Goal: Information Seeking & Learning: Learn about a topic

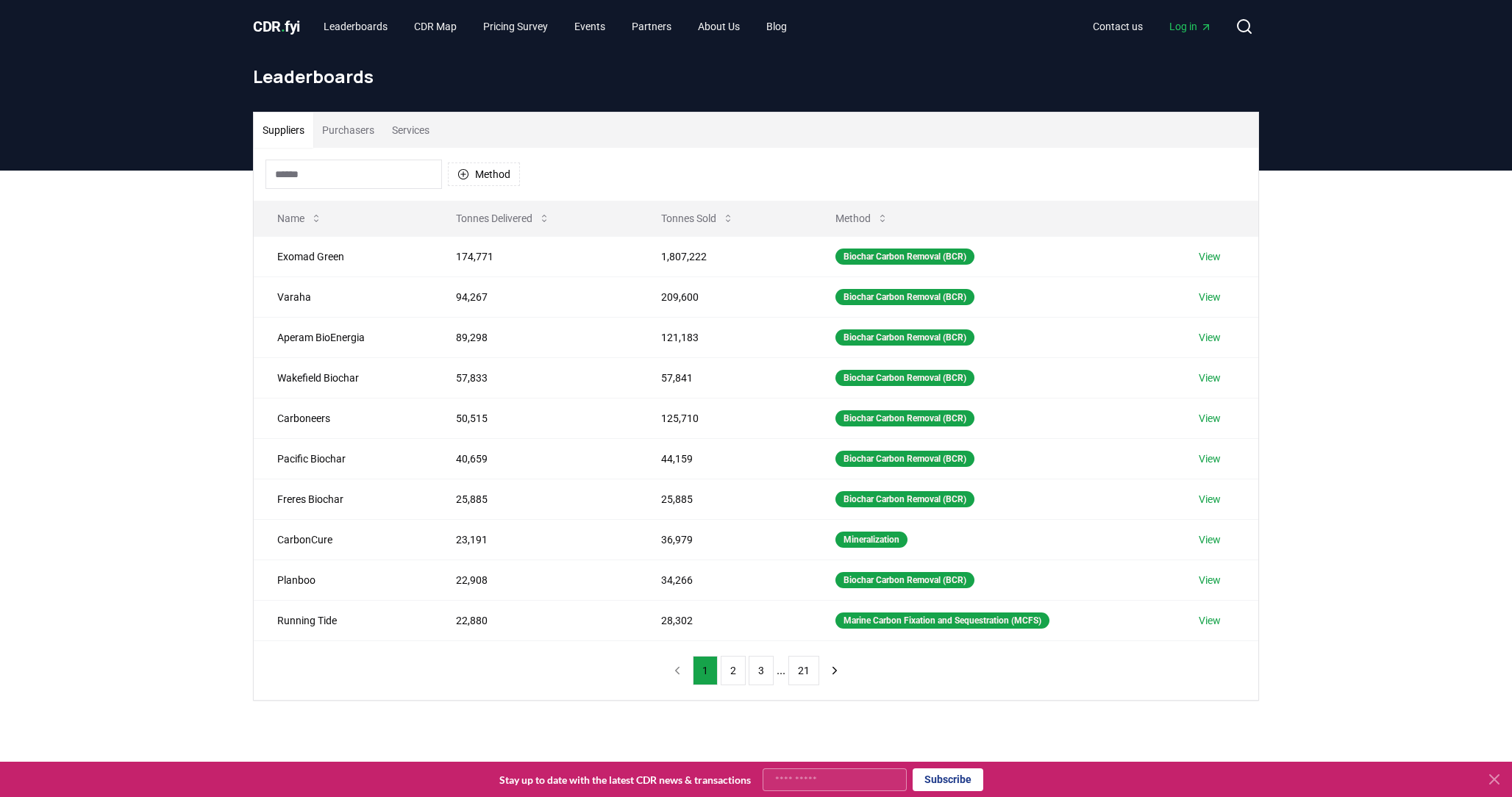
click at [342, 138] on button "Purchasers" at bounding box center [348, 130] width 70 height 35
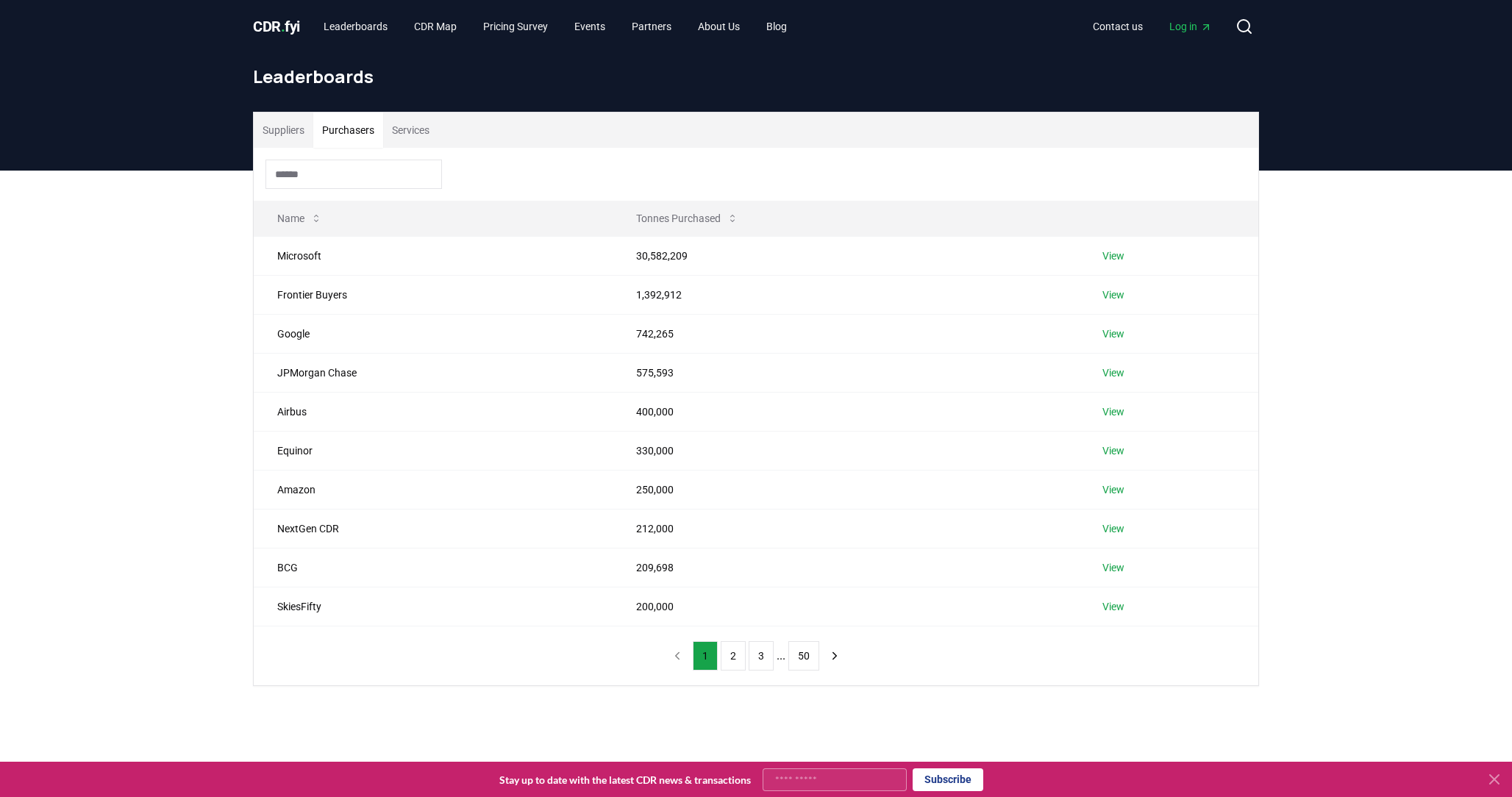
click at [286, 131] on button "Suppliers" at bounding box center [283, 130] width 60 height 35
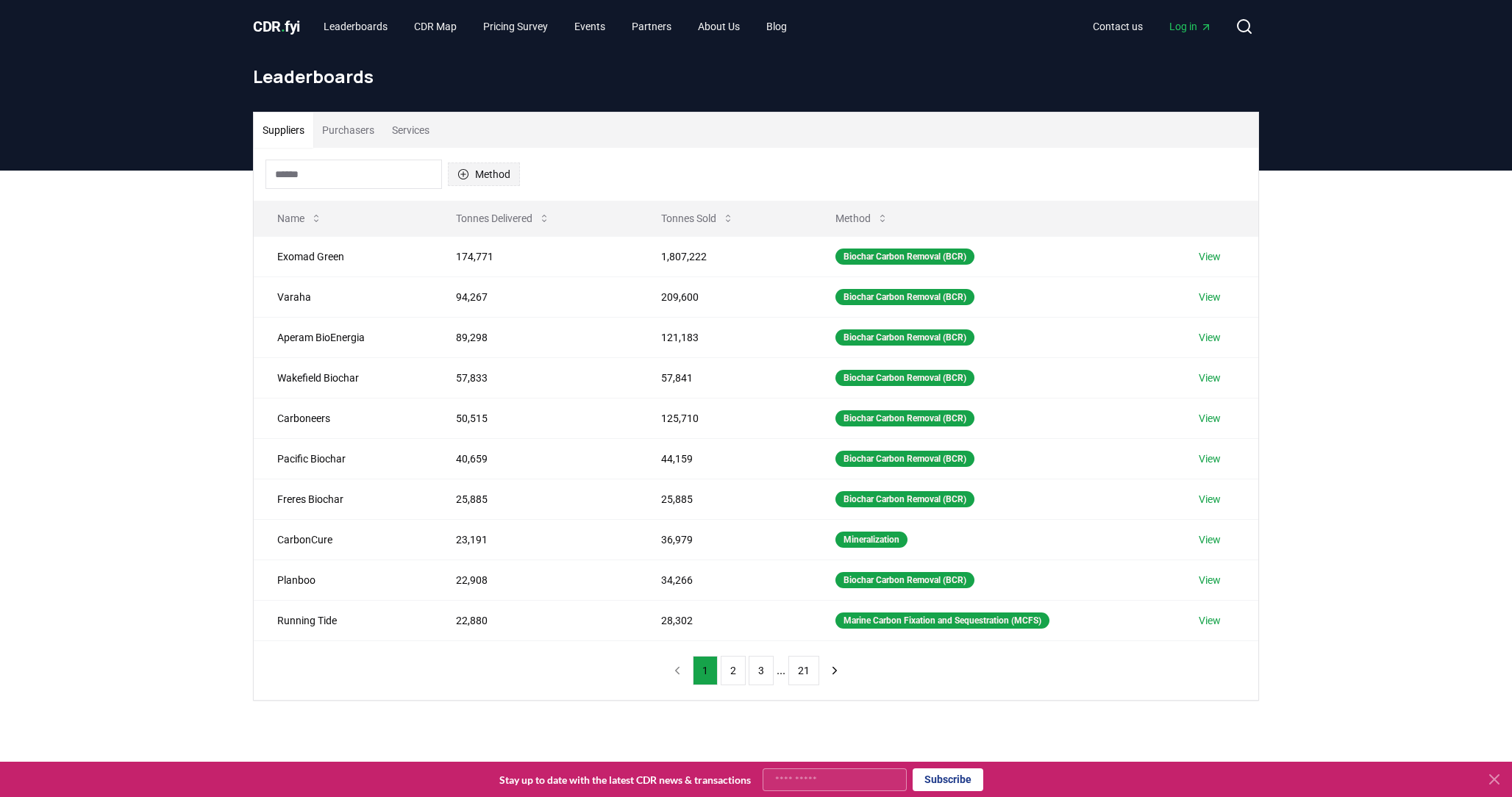
click at [471, 175] on button "Method" at bounding box center [484, 175] width 72 height 23
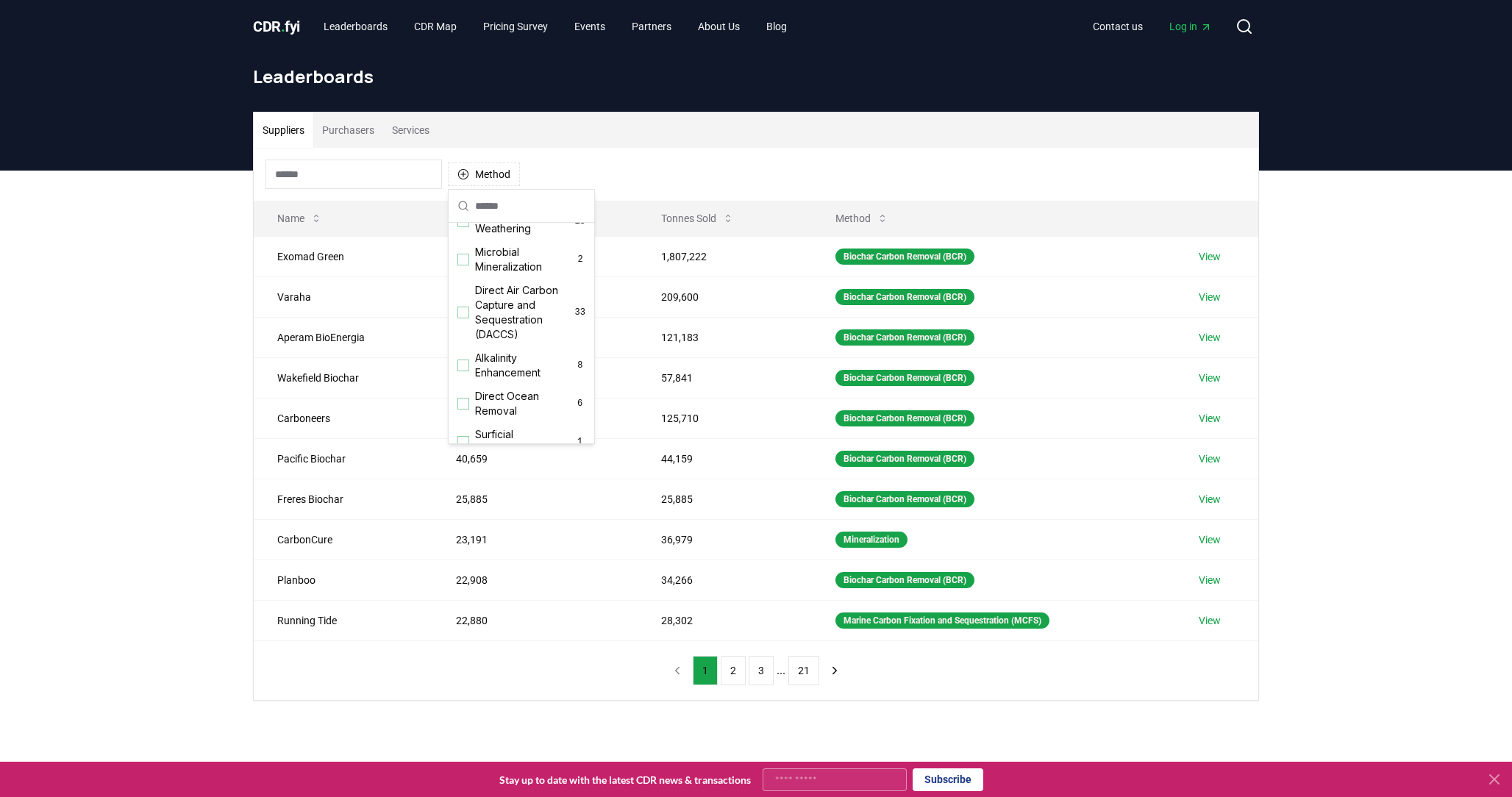
scroll to position [285, 0]
click at [463, 316] on div "Direct Air Carbon Capture and Sequestration (DACCS) 33" at bounding box center [521, 309] width 140 height 67
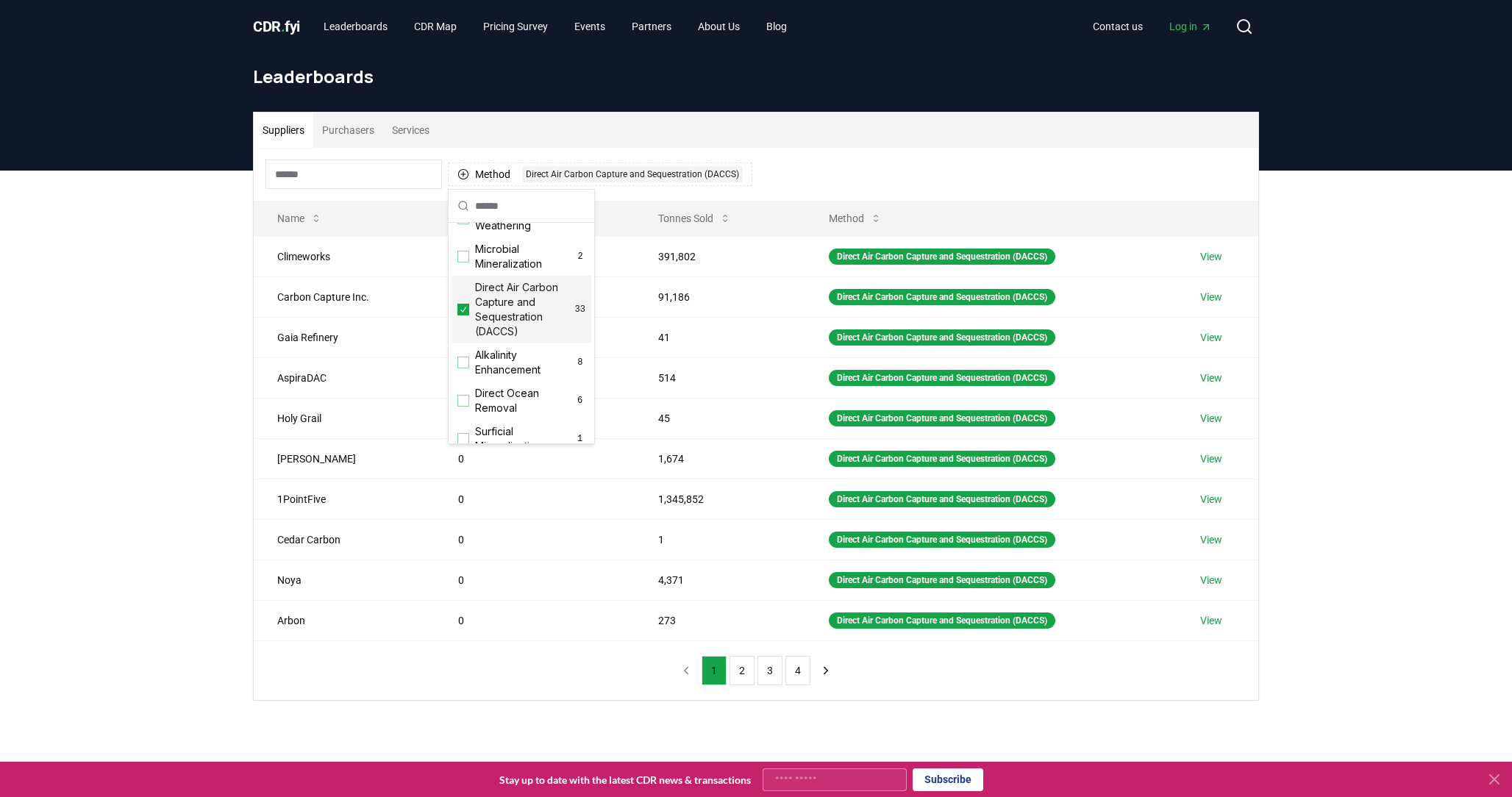
click at [121, 499] on div "Suppliers Purchasers Services Method 1 Direct Air Carbon Capture and Sequestrat…" at bounding box center [756, 465] width 1512 height 589
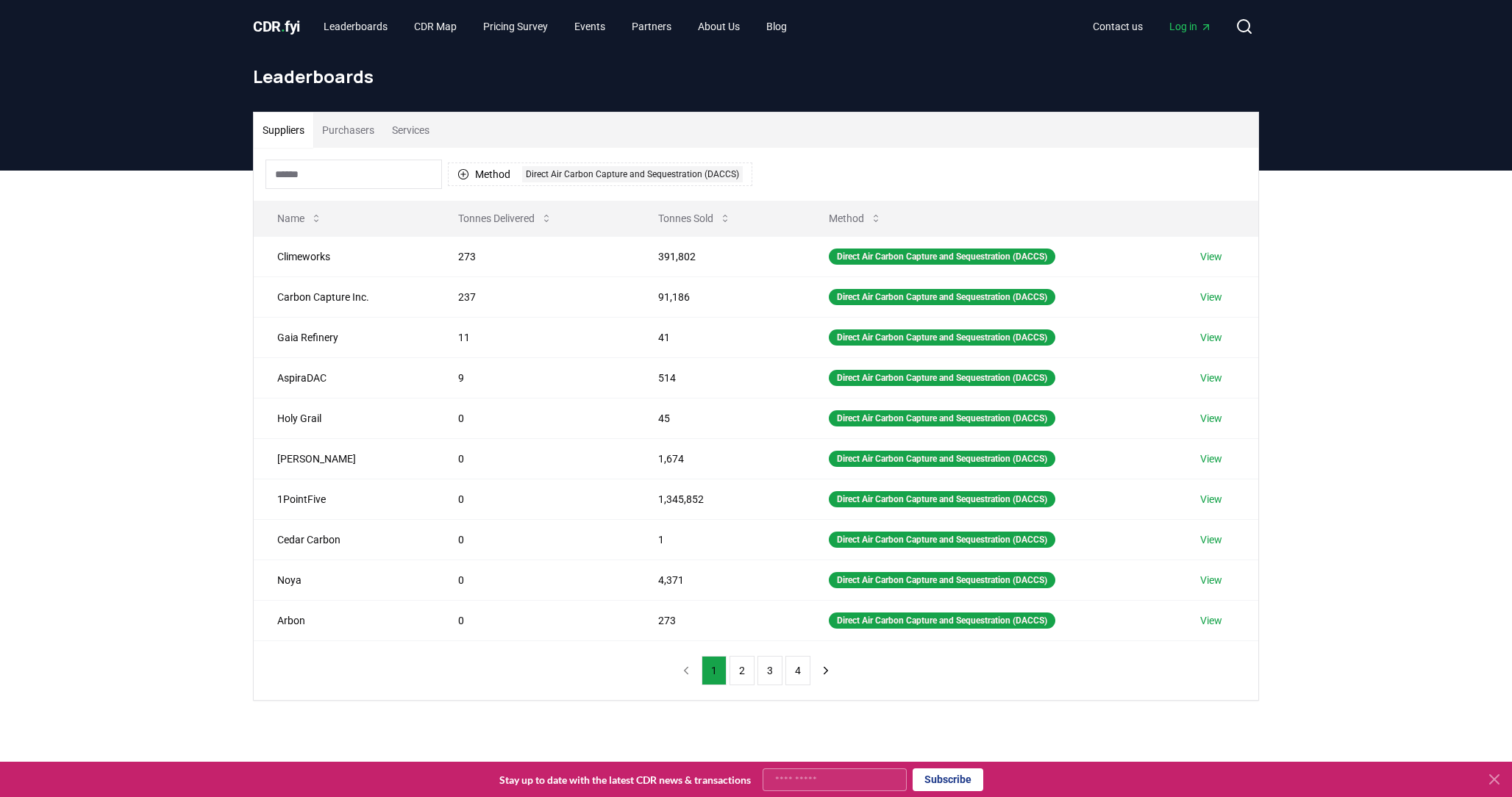
click at [350, 131] on button "Purchasers" at bounding box center [348, 130] width 70 height 35
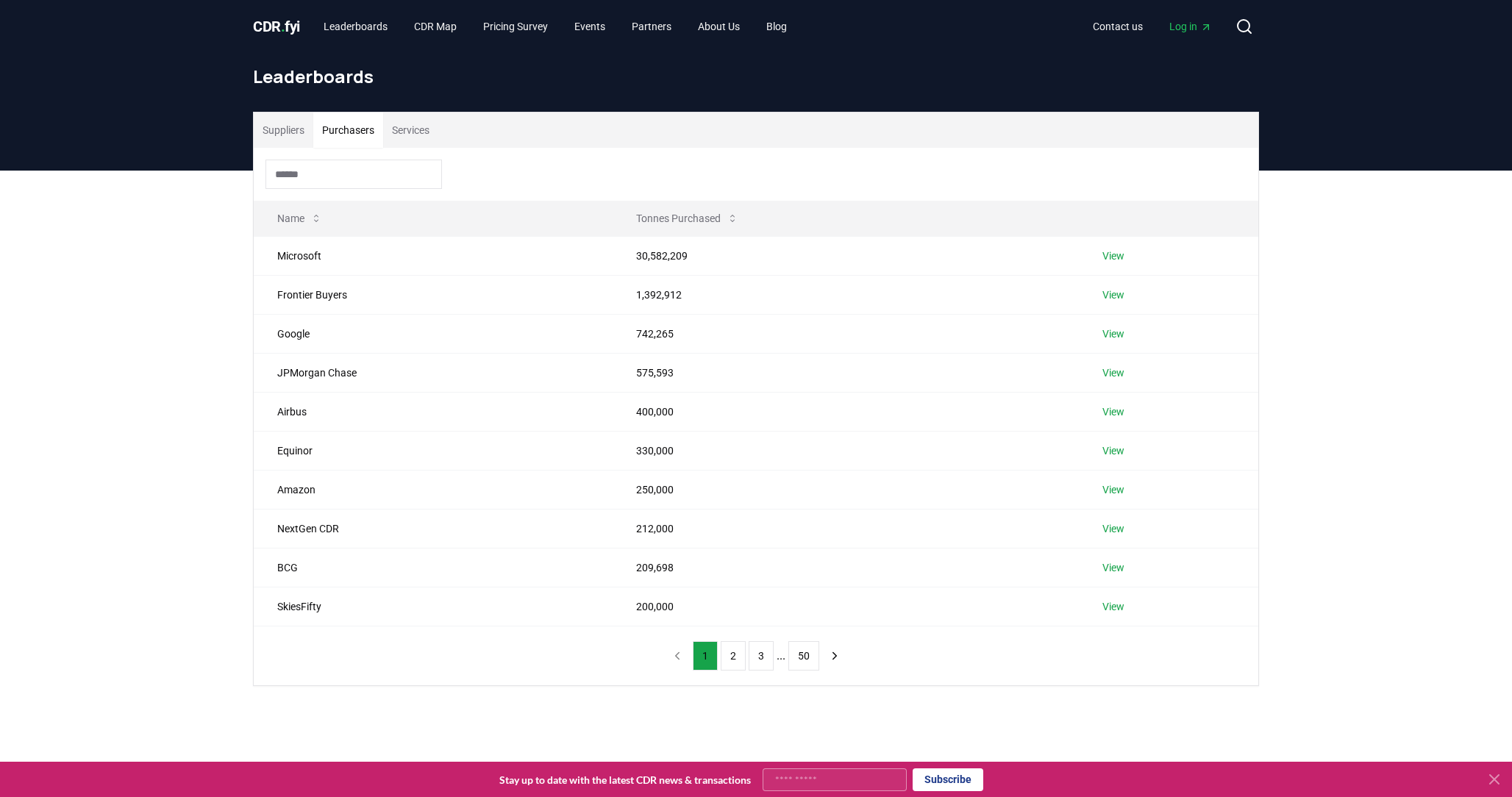
click at [285, 135] on button "Suppliers" at bounding box center [283, 130] width 60 height 35
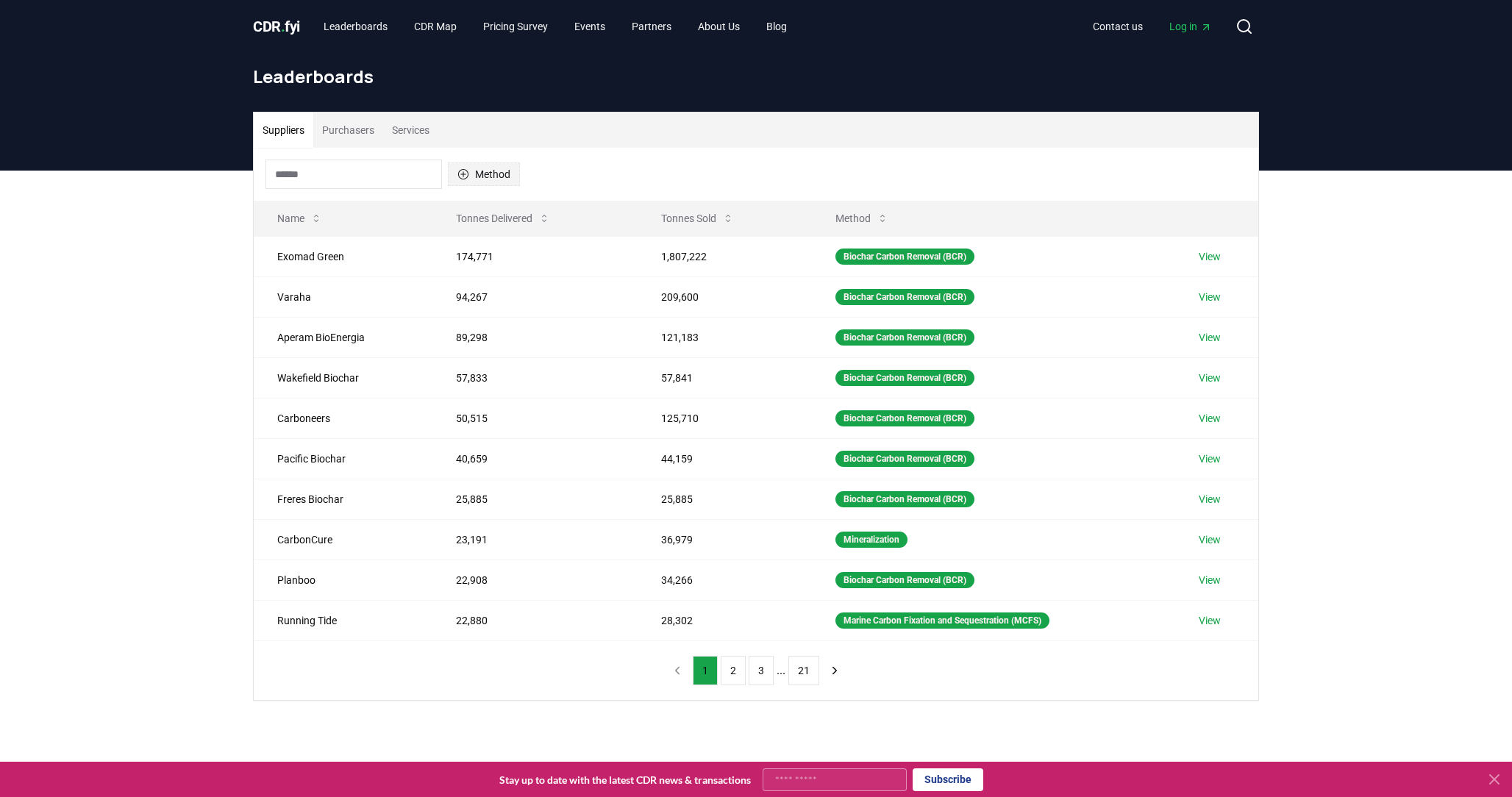
click at [492, 173] on button "Method" at bounding box center [484, 175] width 72 height 23
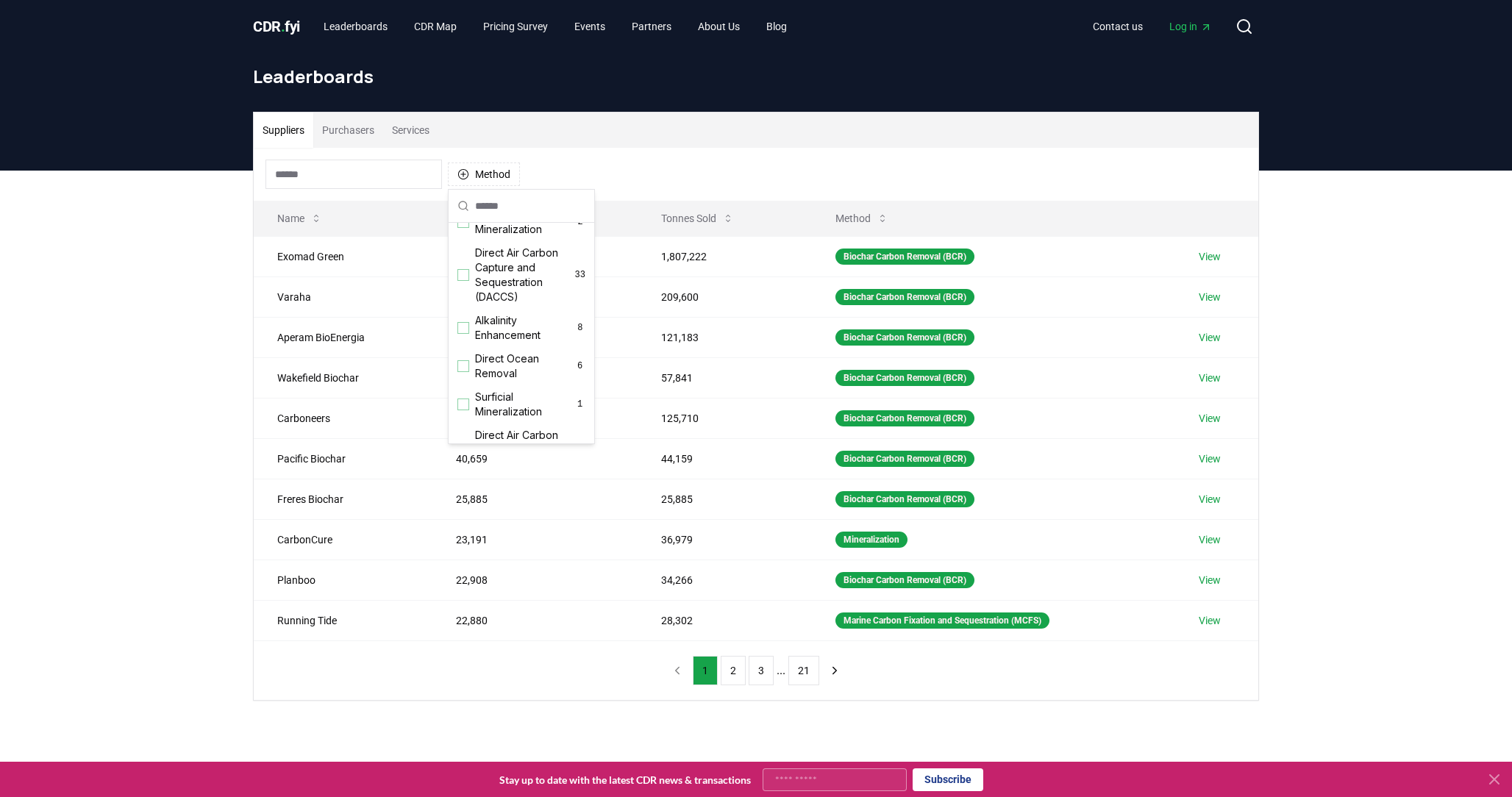
scroll to position [296, 0]
click at [465, 303] on div "Suggestions" at bounding box center [463, 299] width 12 height 12
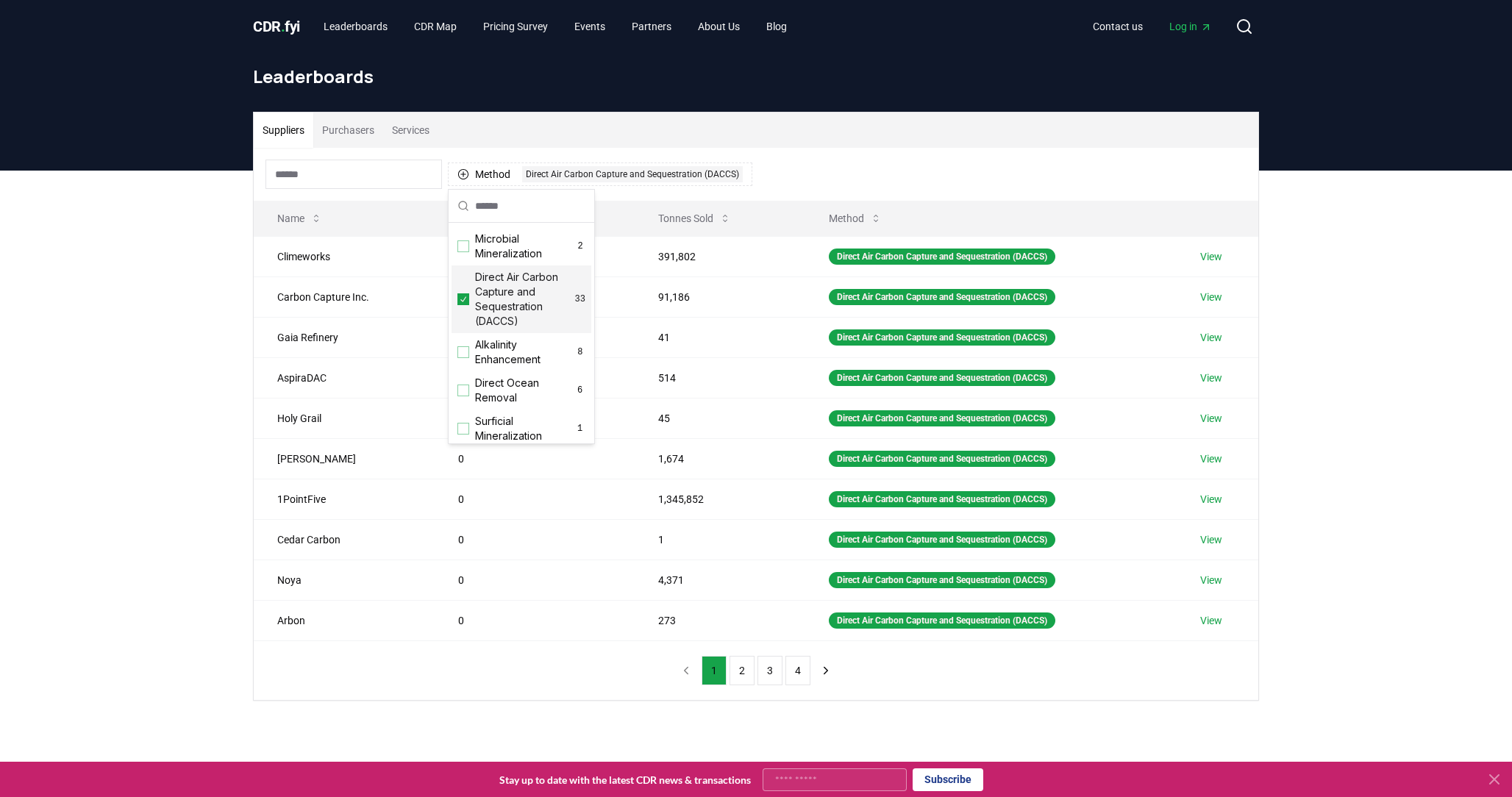
click at [173, 377] on div "Suppliers Purchasers Services Method 1 Direct Air Carbon Capture and Sequestrat…" at bounding box center [756, 465] width 1512 height 589
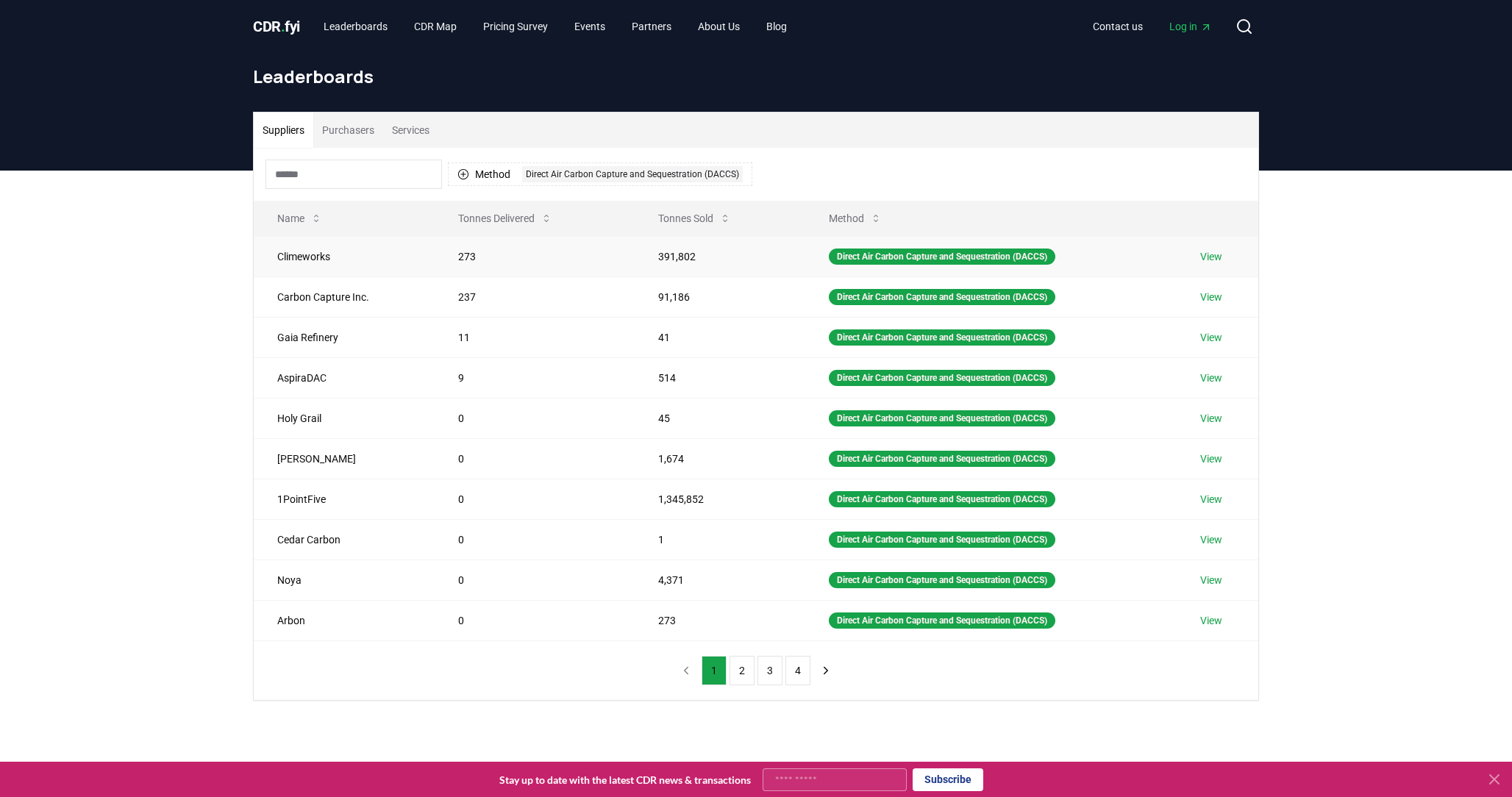
click at [1218, 257] on link "View" at bounding box center [1211, 257] width 22 height 15
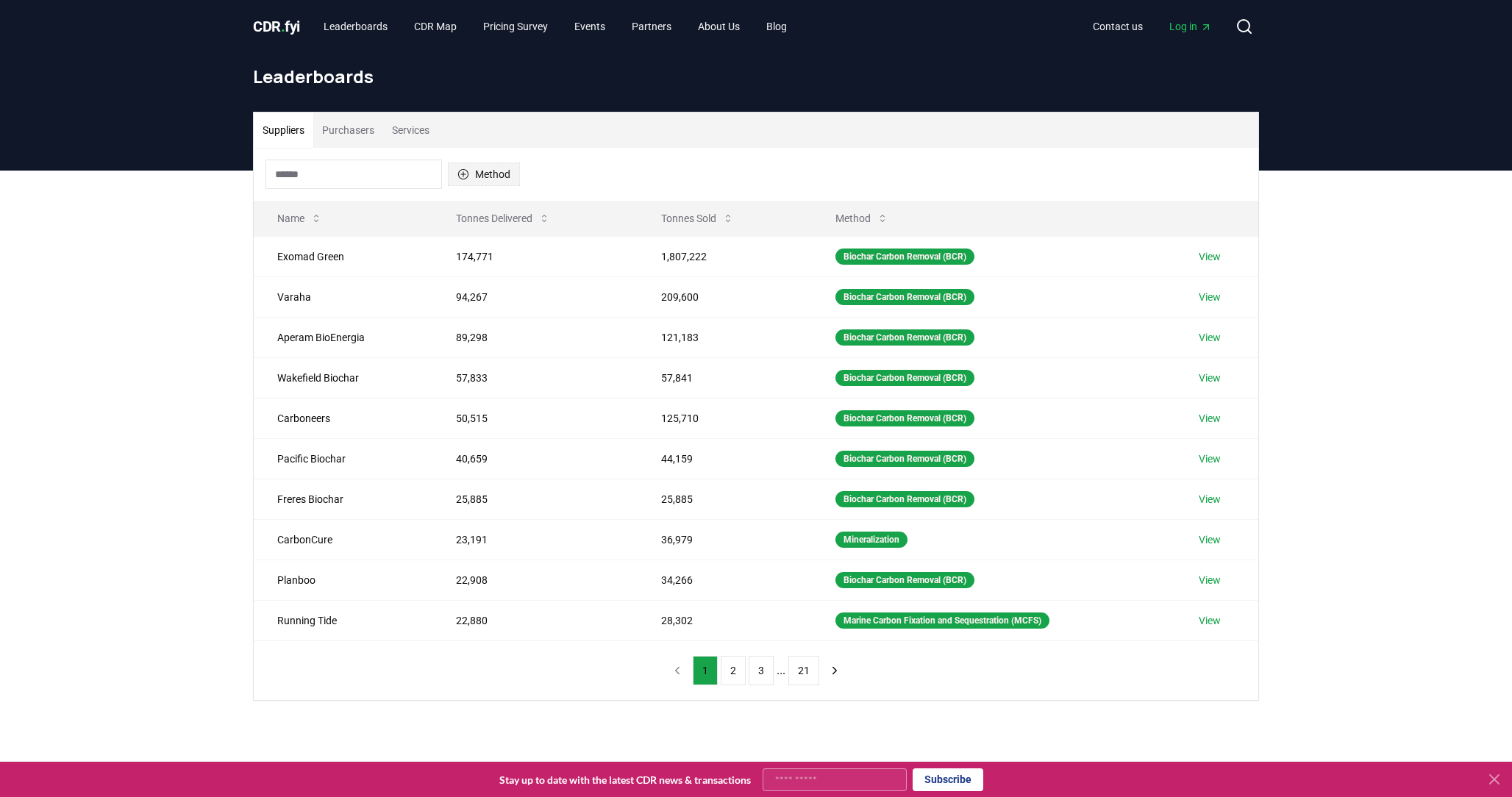
click at [460, 175] on icon "button" at bounding box center [463, 175] width 12 height 12
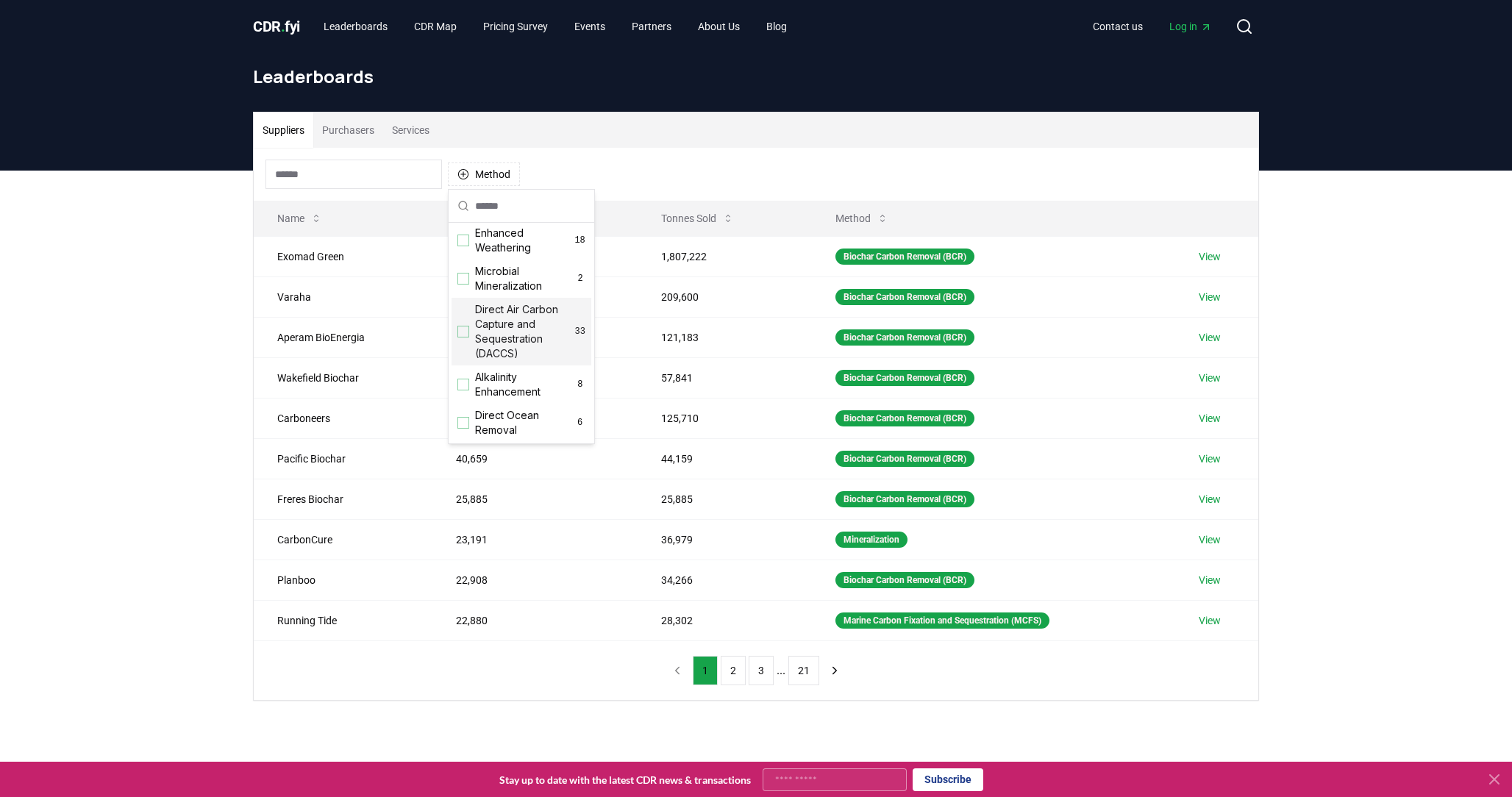
click at [465, 332] on div "Suggestions" at bounding box center [463, 332] width 12 height 12
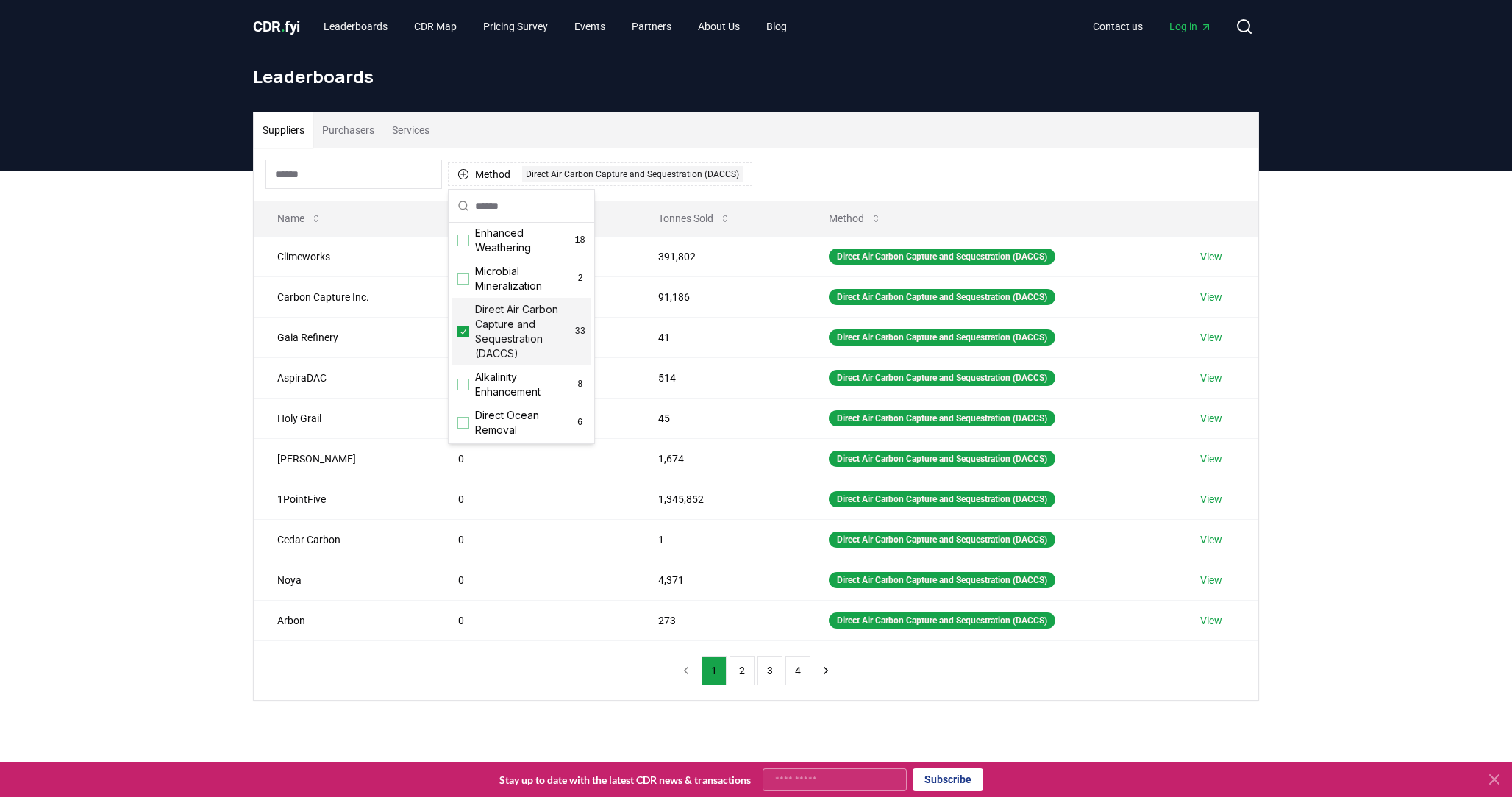
click at [955, 127] on div "Suppliers Purchasers Services" at bounding box center [756, 130] width 1005 height 35
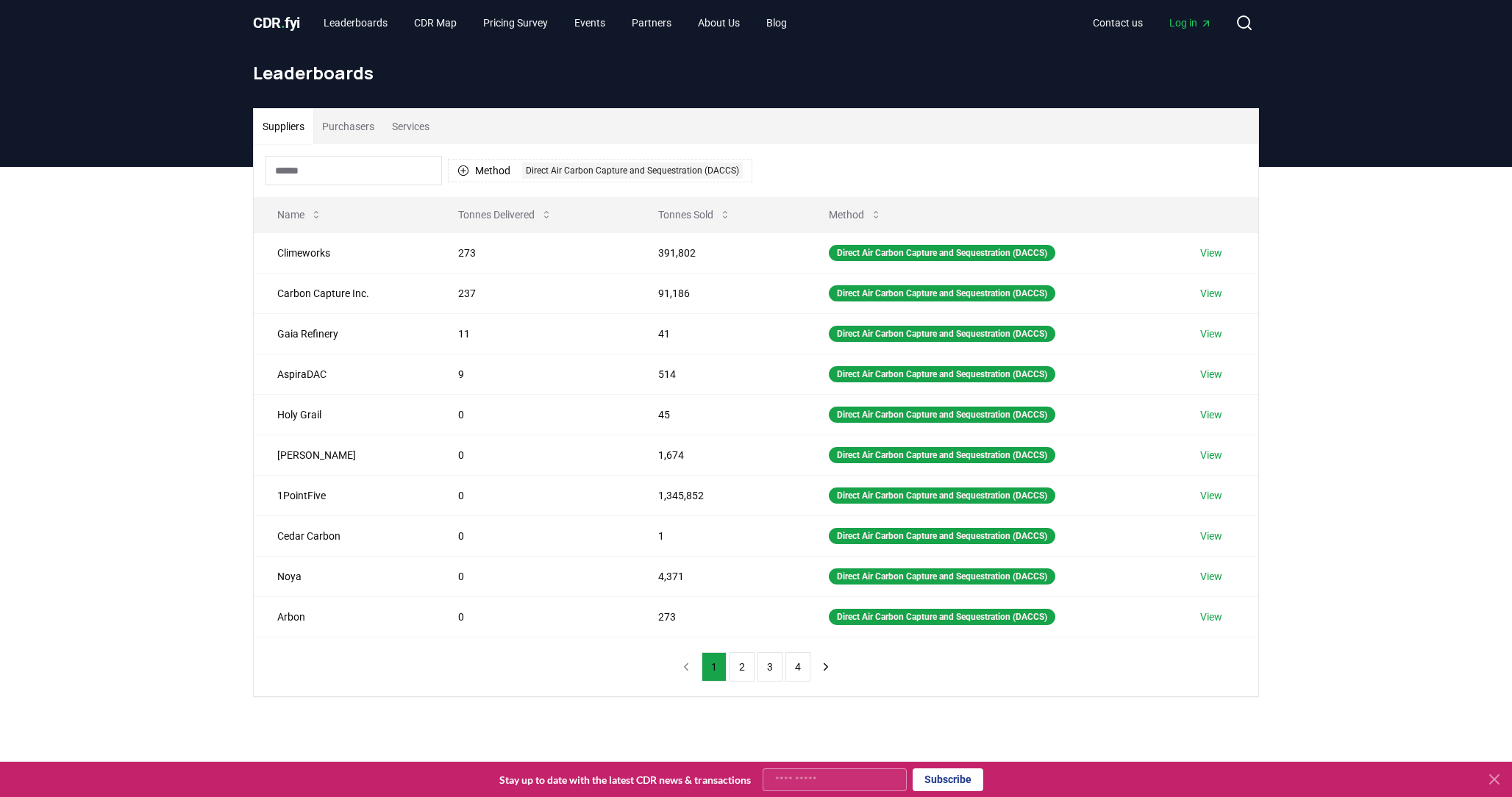
scroll to position [0, 0]
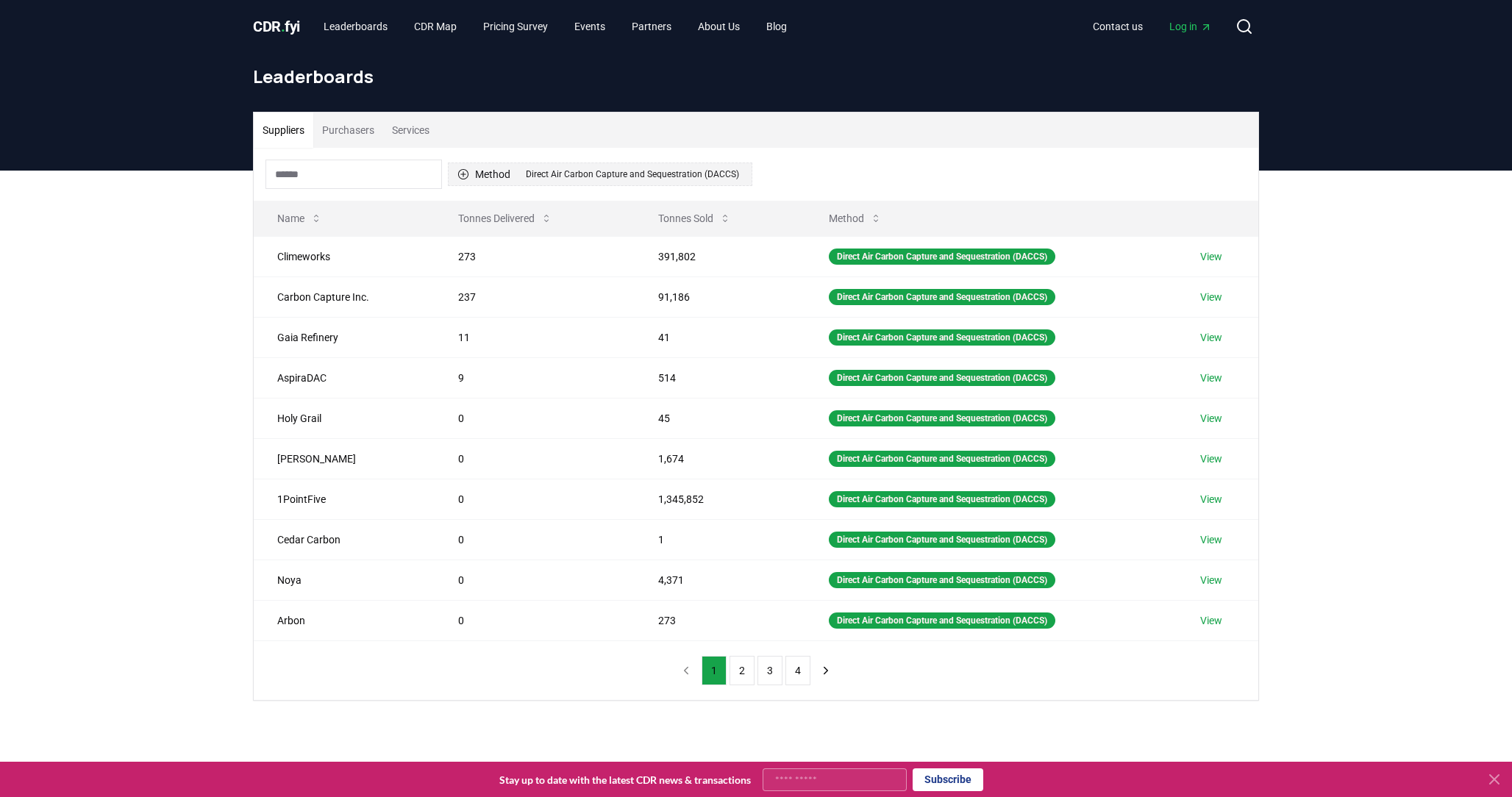
click at [489, 175] on button "Method 1 Direct Air Carbon Capture and Sequestration (DACCS)" at bounding box center [600, 175] width 304 height 23
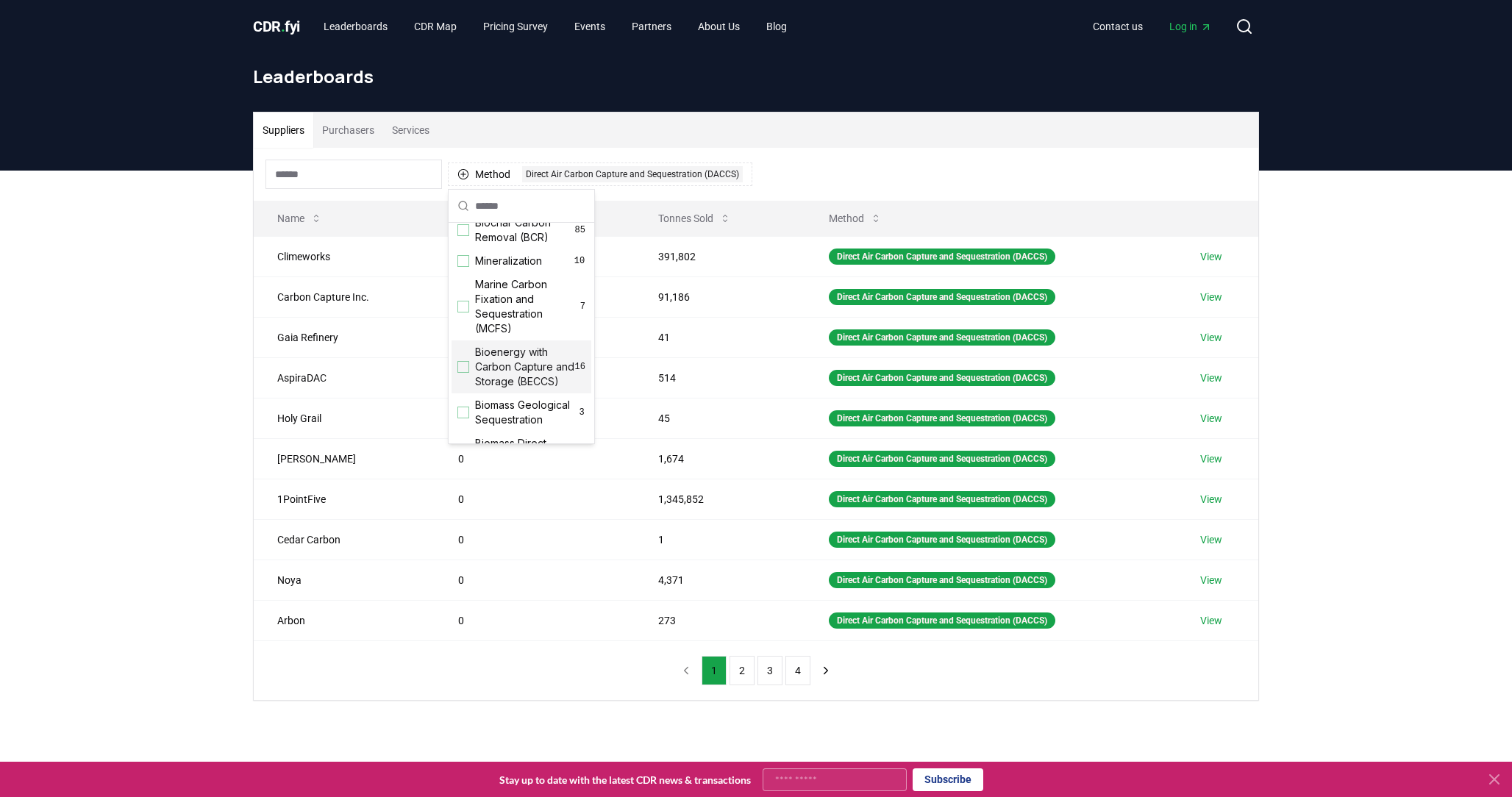
scroll to position [16, 0]
click at [473, 371] on div "Bioenergy with Carbon Capture and Storage (BECCS) 16" at bounding box center [521, 367] width 140 height 53
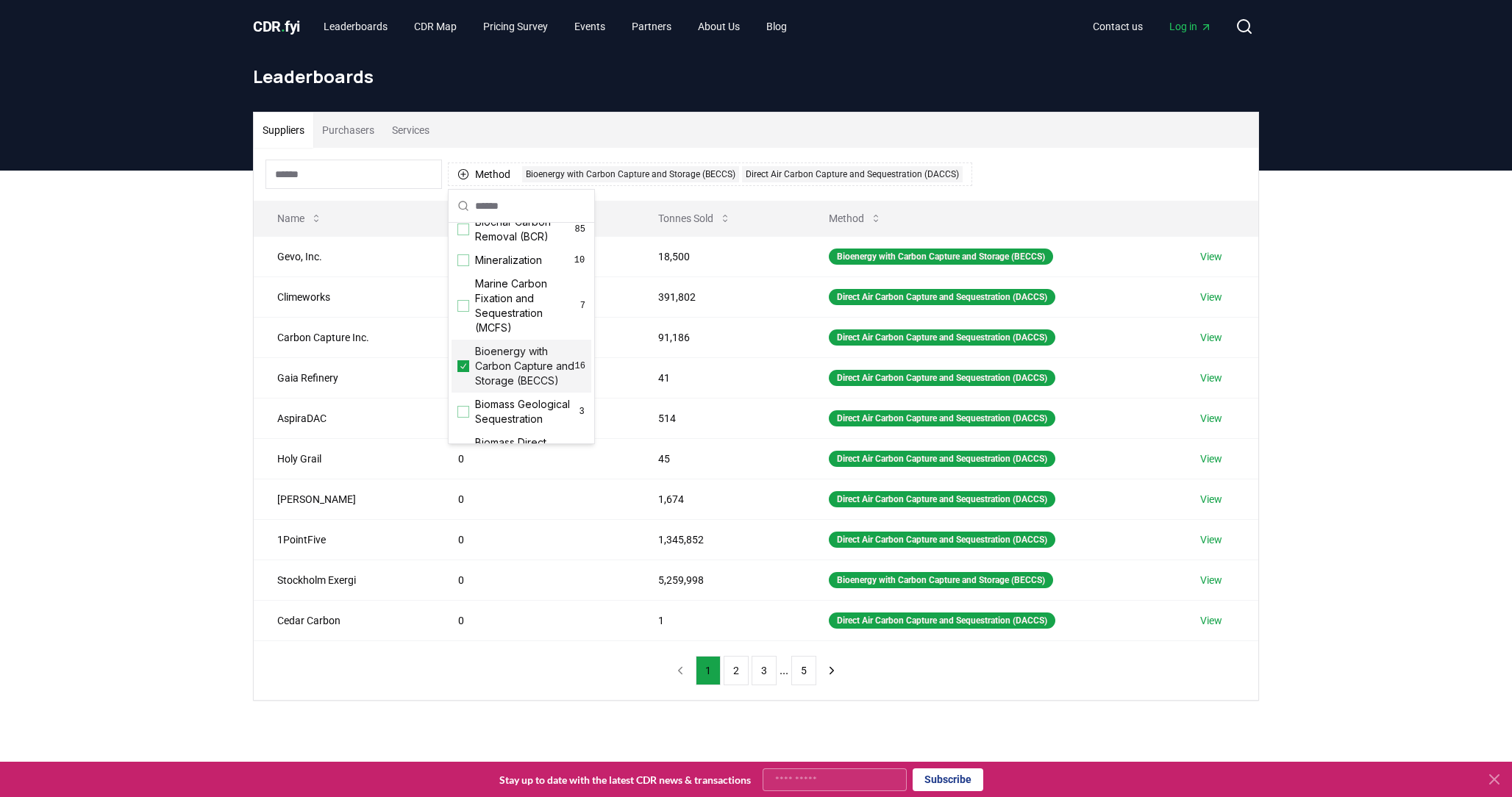
click at [114, 445] on div "Suppliers Purchasers Services Method 2 Bioenergy with Carbon Capture and Storag…" at bounding box center [756, 465] width 1512 height 589
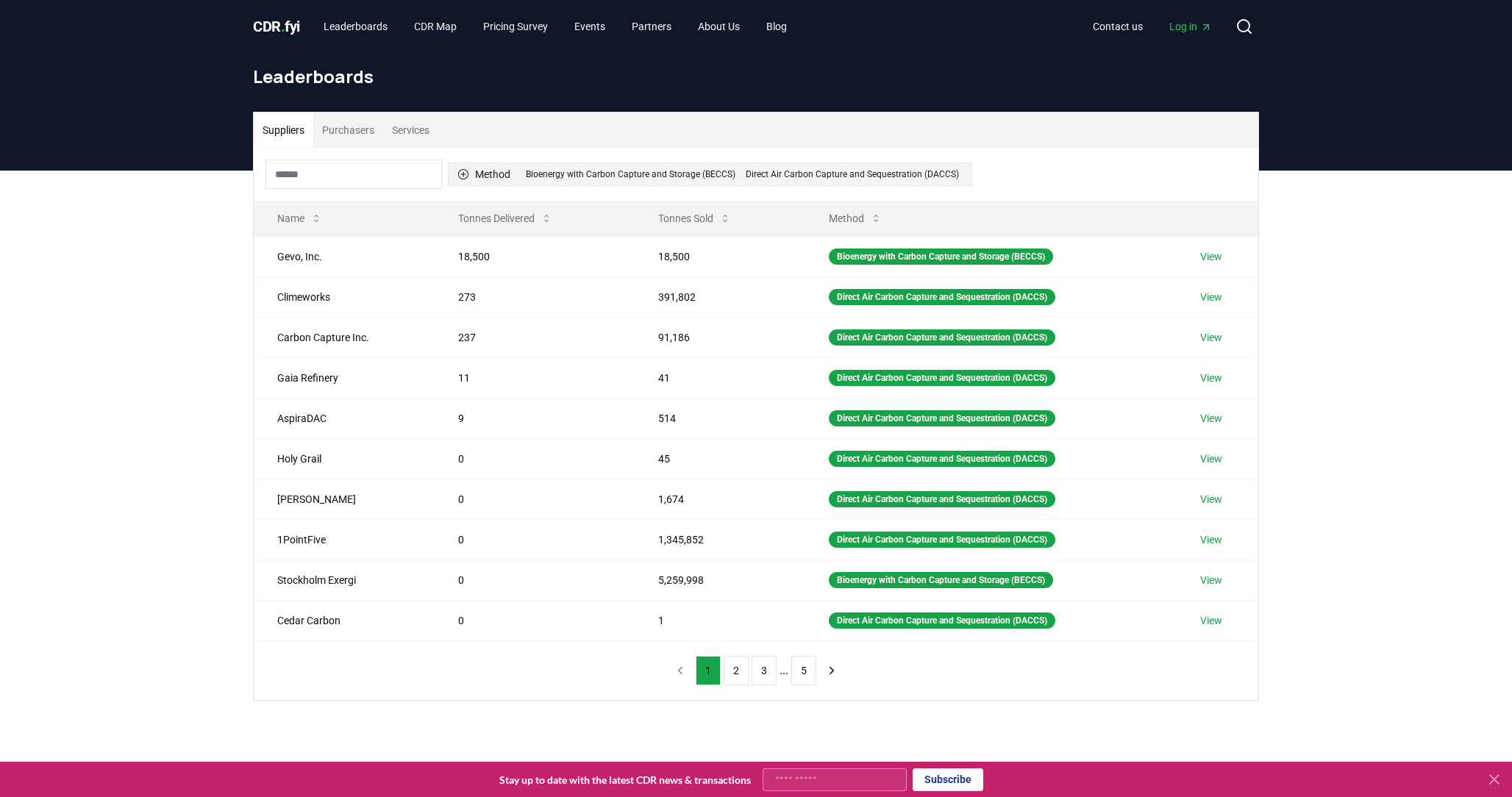
click at [948, 173] on div "Direct Air Carbon Capture and Sequestration (DACCS)" at bounding box center [852, 174] width 220 height 16
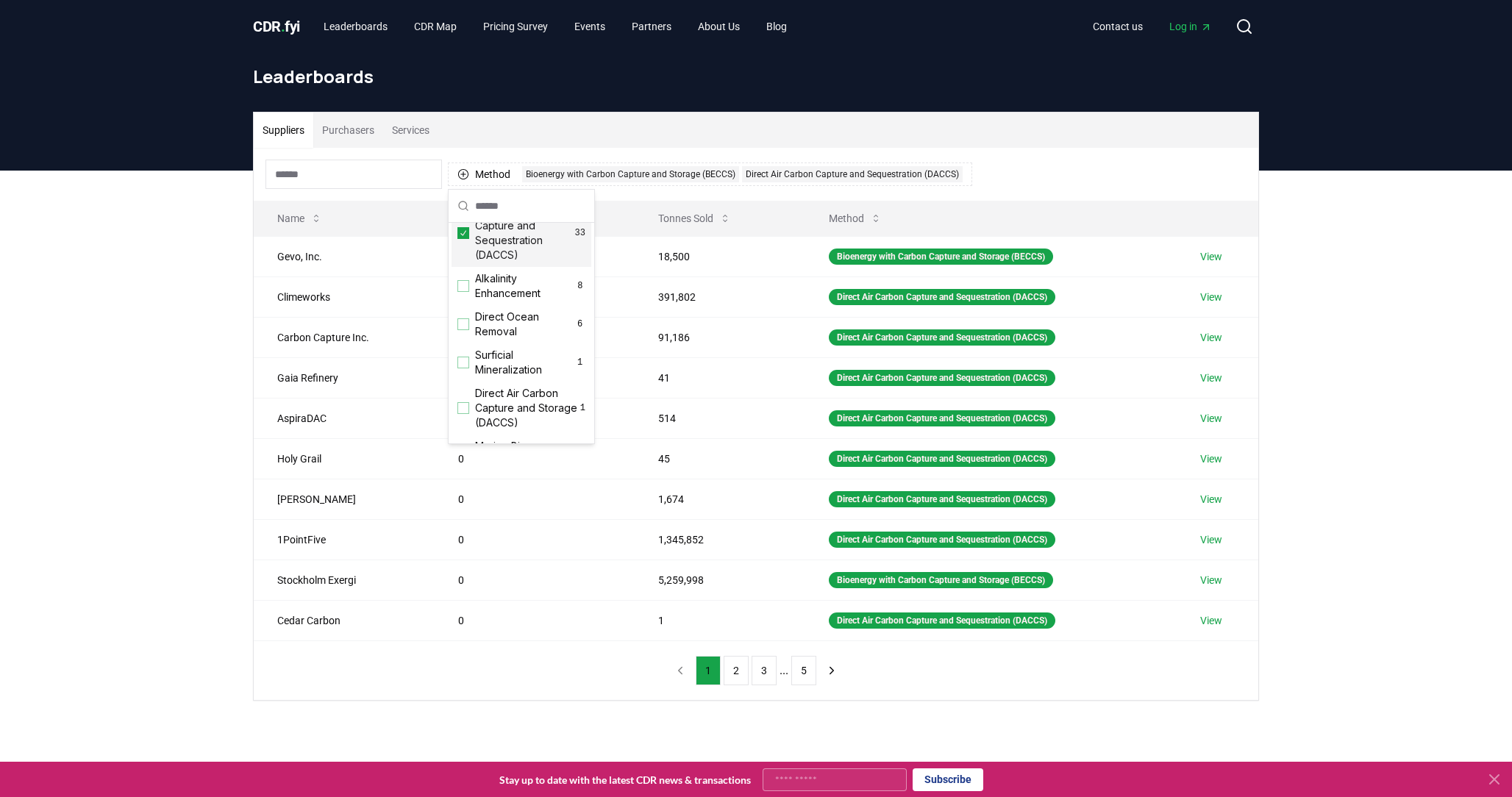
click at [461, 237] on icon "Suggestions" at bounding box center [463, 233] width 10 height 12
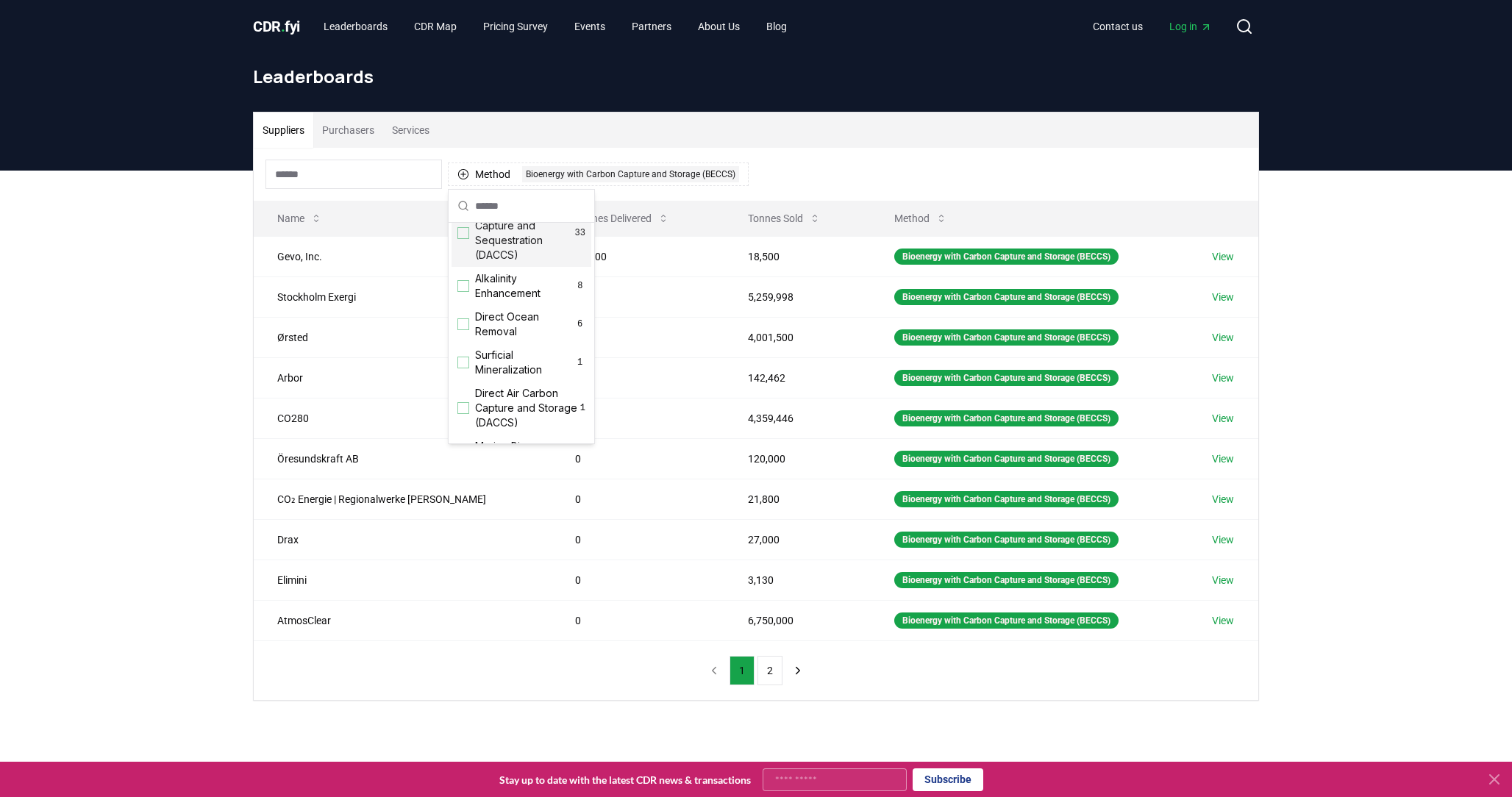
click at [104, 383] on div "Suppliers Purchasers Services Method 1 Bioenergy with Carbon Capture and Storag…" at bounding box center [756, 465] width 1512 height 589
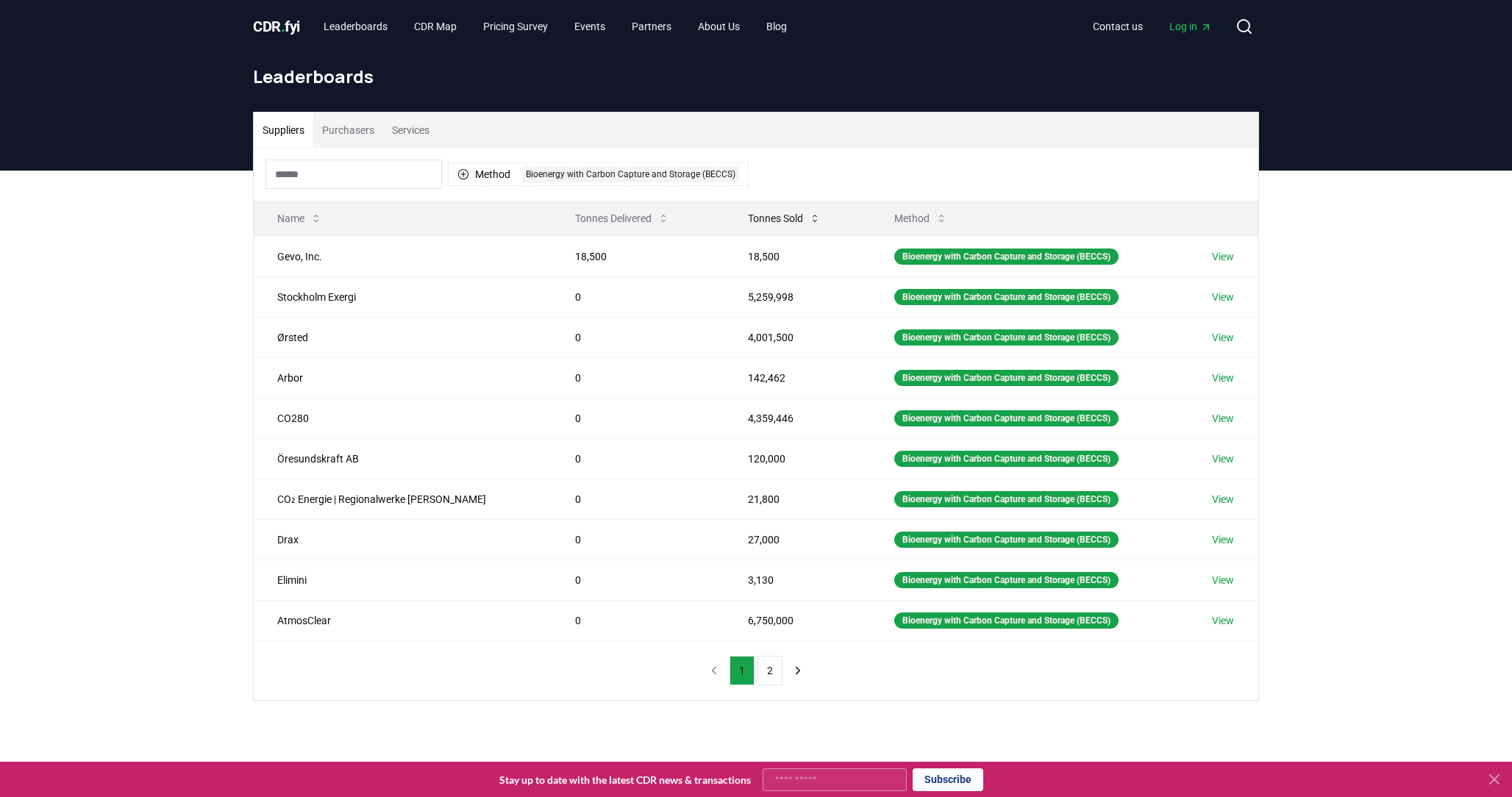
click at [746, 214] on button "Tonnes Sold" at bounding box center [785, 218] width 96 height 29
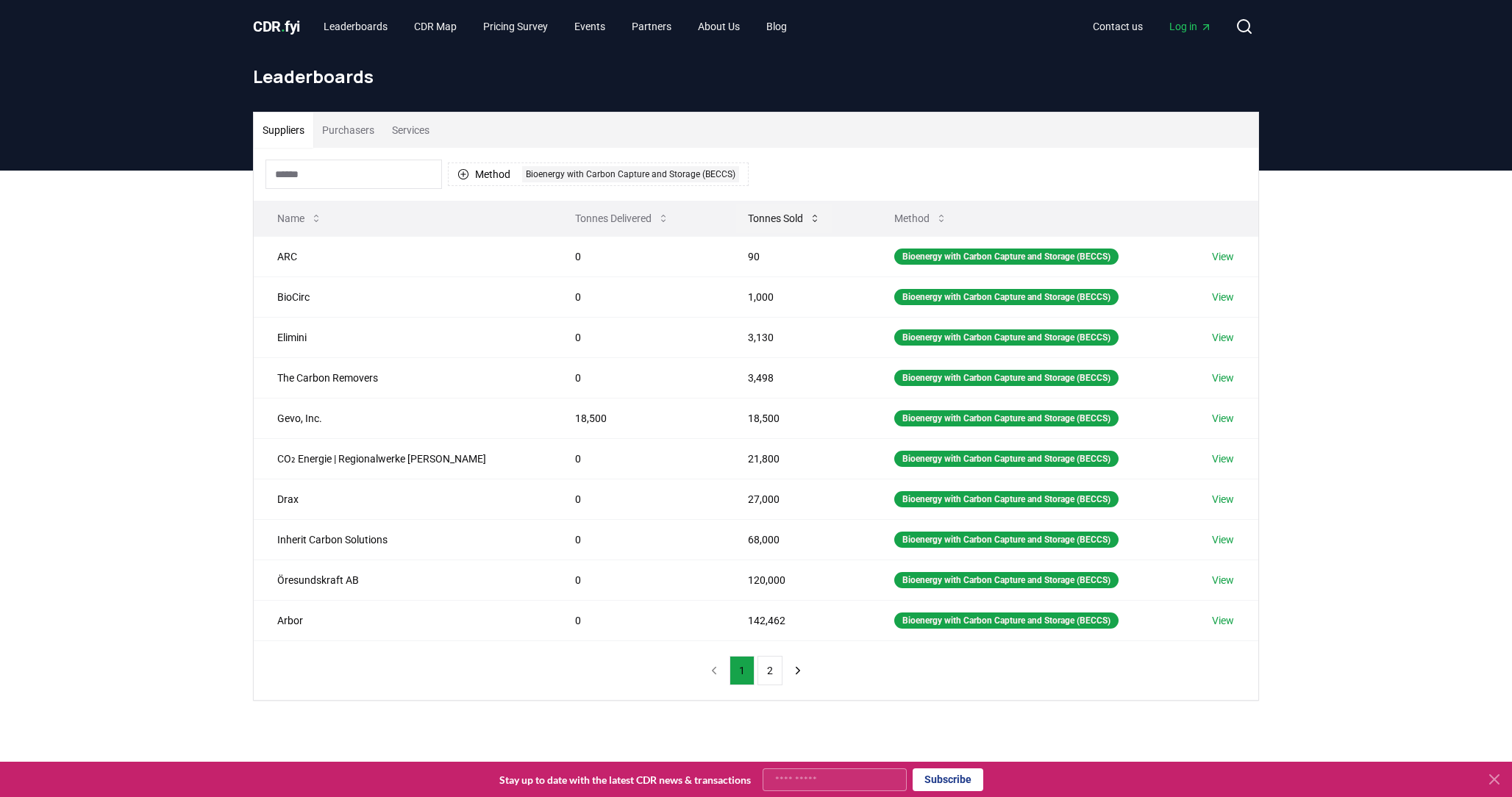
click at [746, 214] on button "Tonnes Sold" at bounding box center [785, 218] width 96 height 29
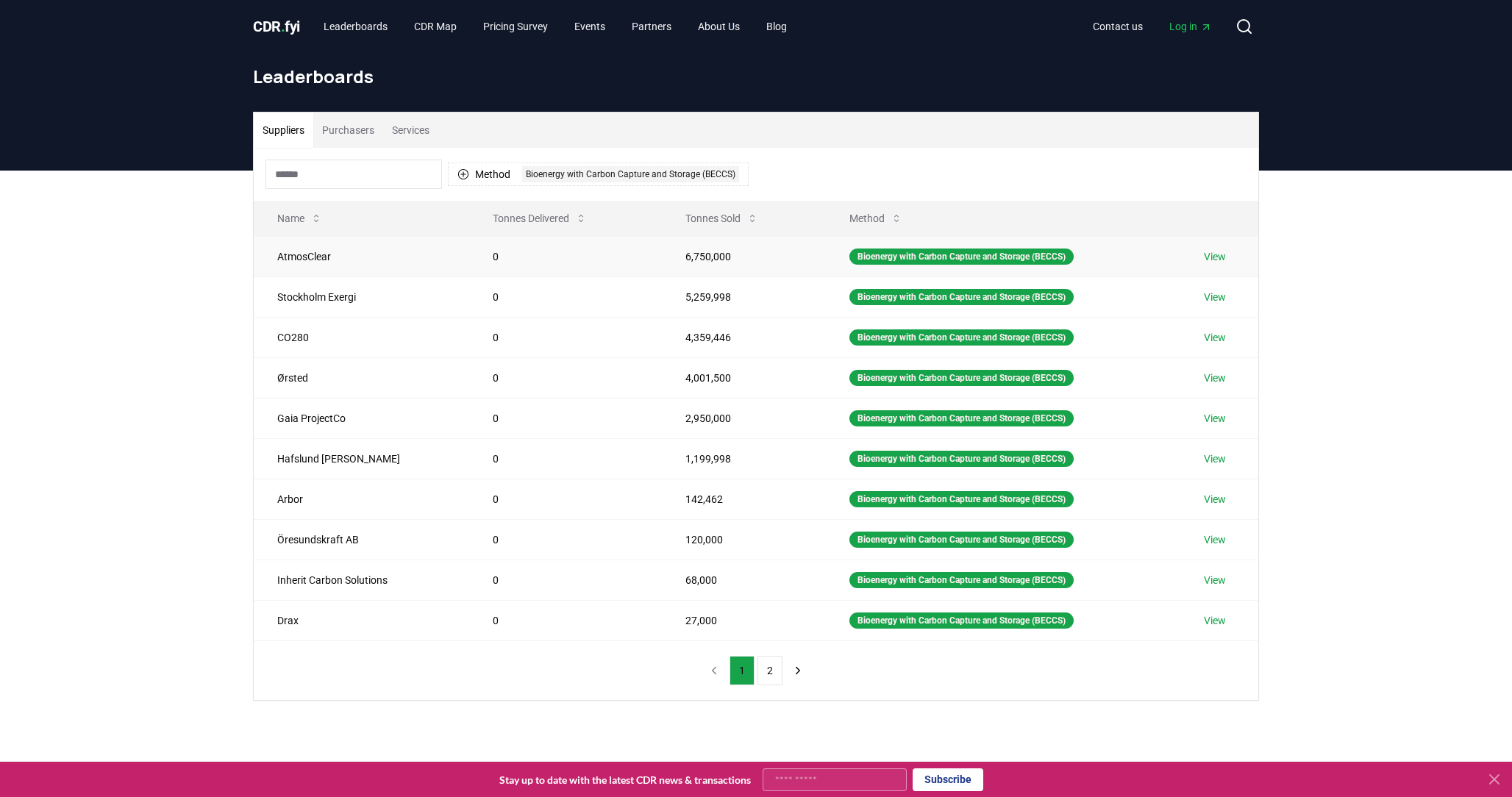
click at [1209, 250] on link "View" at bounding box center [1215, 257] width 22 height 15
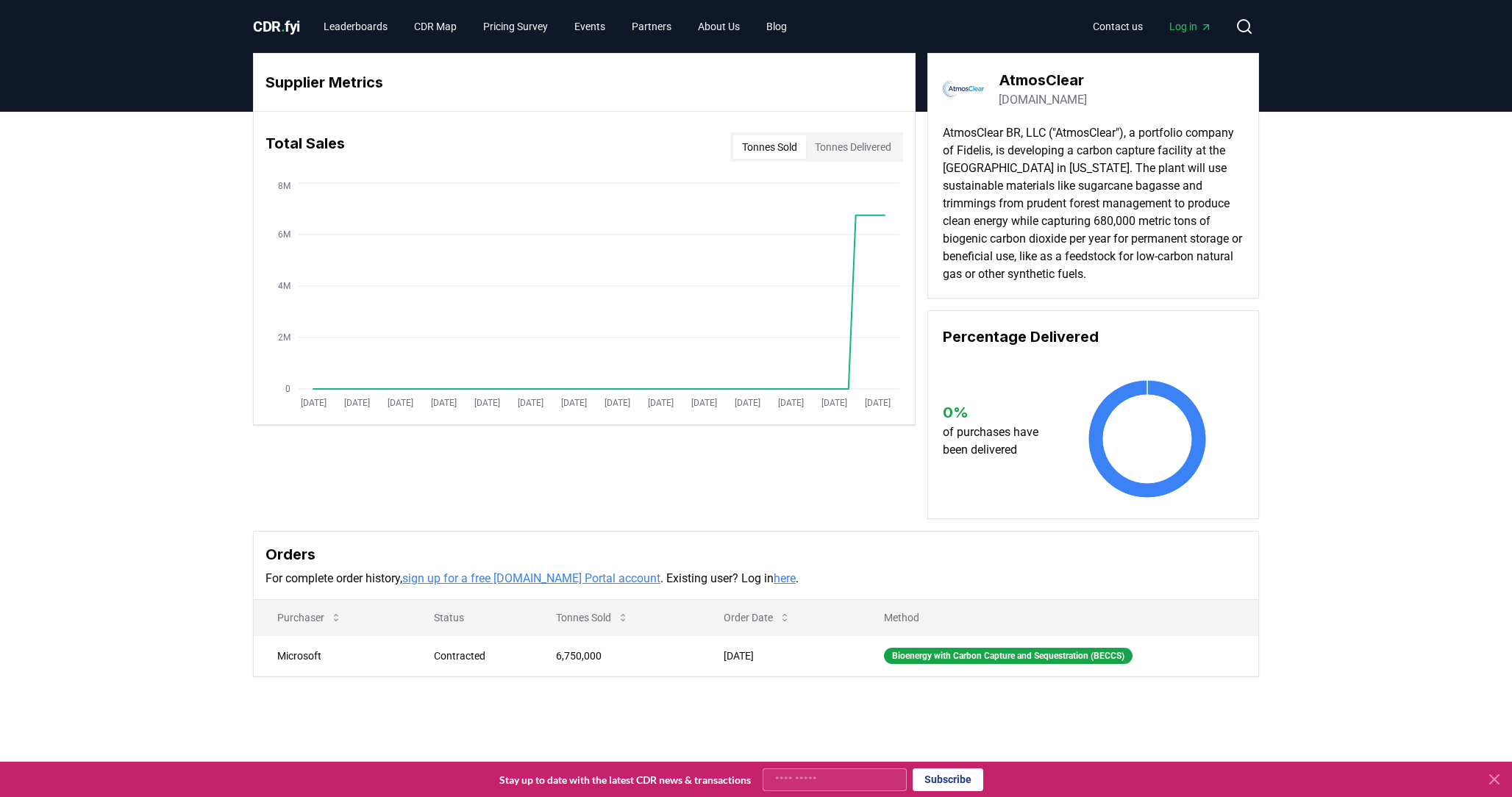
click at [967, 132] on p "AtmosClear BR, LLC ("AtmosClear"), a portfolio company of Fidelis, is developin…" at bounding box center [1093, 204] width 301 height 159
drag, startPoint x: 954, startPoint y: 131, endPoint x: 993, endPoint y: 172, distance: 56.6
click at [993, 172] on p "AtmosClear BR, LLC ("AtmosClear"), a portfolio company of Fidelis, is developin…" at bounding box center [1093, 204] width 301 height 159
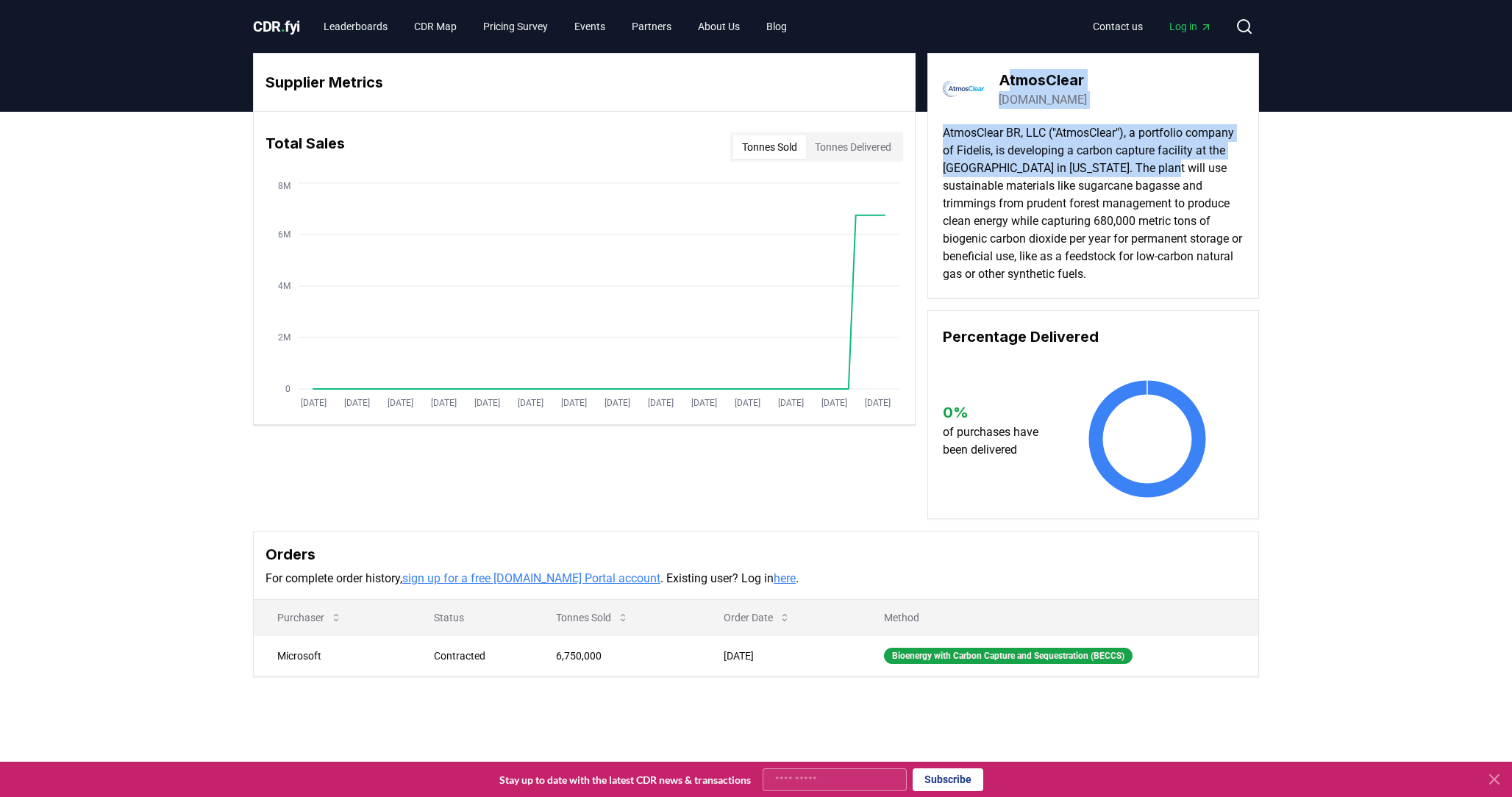
drag, startPoint x: 1008, startPoint y: 80, endPoint x: 1236, endPoint y: 172, distance: 245.9
click at [1236, 174] on div "AtmosClear [DOMAIN_NAME] AtmosClear BR, LLC ("AtmosClear"), a portfolio company…" at bounding box center [1093, 176] width 332 height 246
copy div "tmosClear [DOMAIN_NAME] AtmosClear BR, LLC ("AtmosClear"), a portfolio company …"
